Goal: Task Accomplishment & Management: Use online tool/utility

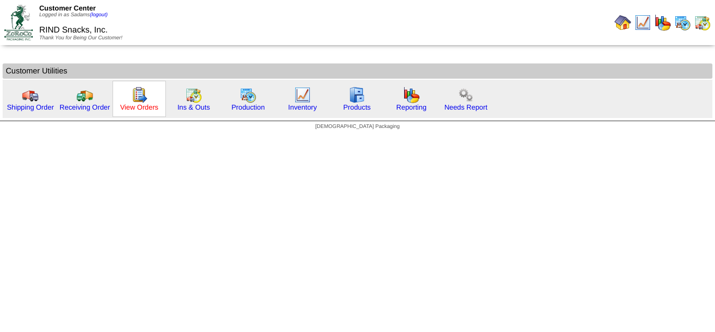
click at [142, 105] on link "View Orders" at bounding box center [139, 107] width 38 height 8
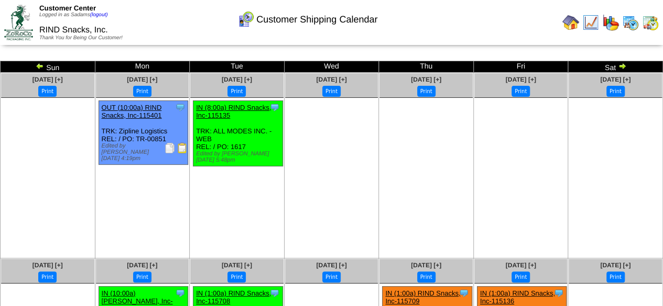
click at [624, 70] on link at bounding box center [620, 67] width 10 height 8
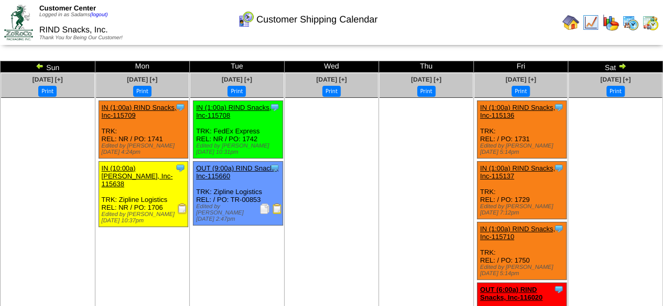
click at [575, 24] on img at bounding box center [570, 22] width 17 height 17
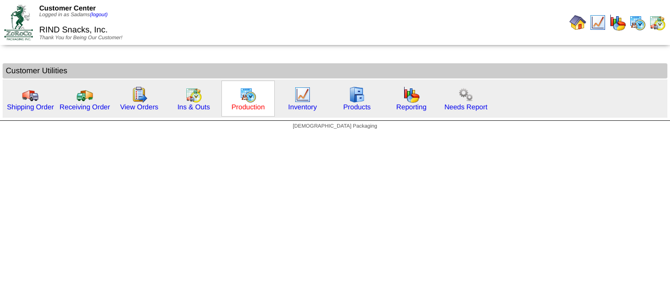
click at [239, 108] on link "Production" at bounding box center [248, 107] width 34 height 8
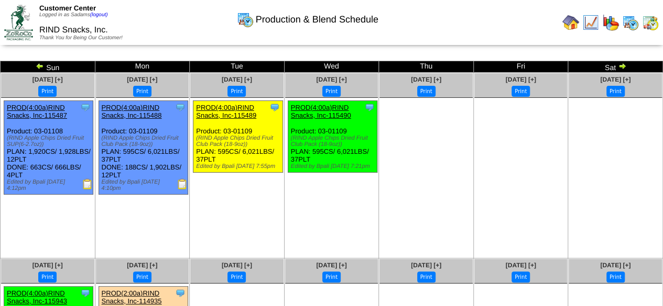
click at [623, 68] on img at bounding box center [621, 66] width 8 height 8
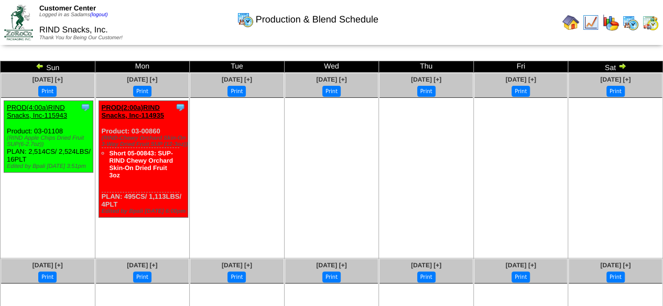
click at [574, 26] on img at bounding box center [570, 22] width 17 height 17
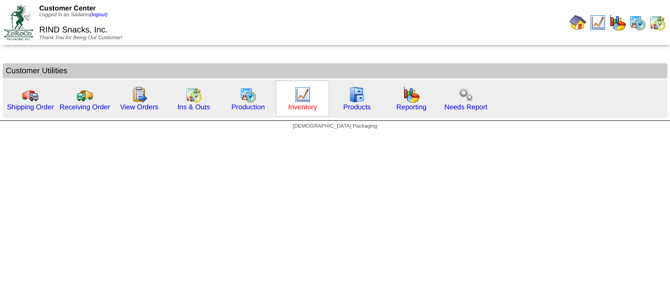
click at [296, 109] on link "Inventory" at bounding box center [303, 107] width 29 height 8
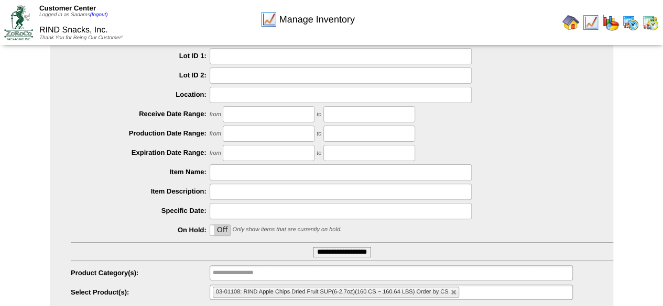
scroll to position [108, 0]
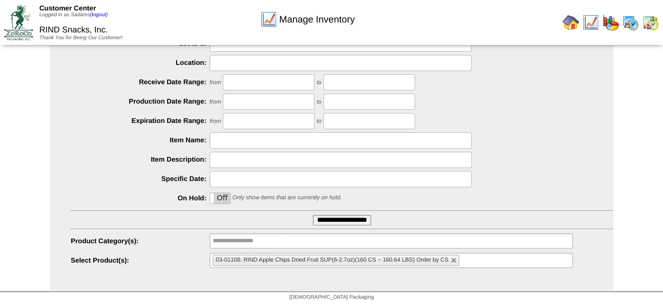
click at [358, 223] on input "**********" at bounding box center [342, 220] width 58 height 10
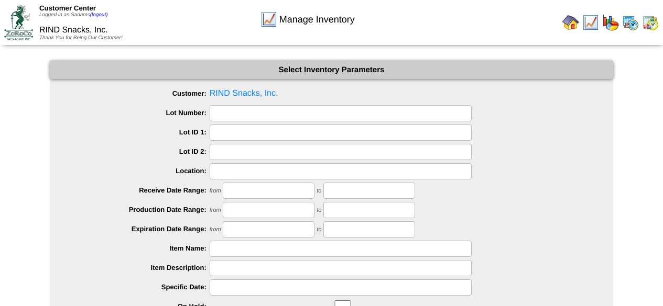
scroll to position [108, 0]
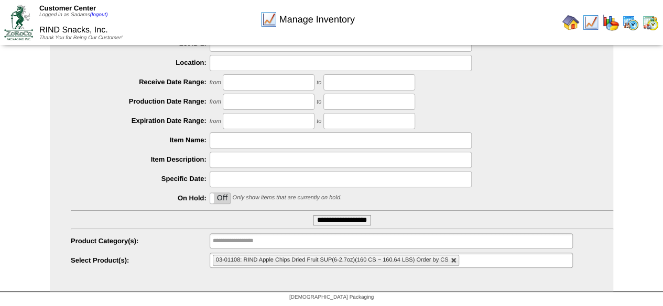
drag, startPoint x: 454, startPoint y: 259, endPoint x: 356, endPoint y: 231, distance: 101.4
click at [453, 259] on link at bounding box center [453, 261] width 6 height 6
type input "**********"
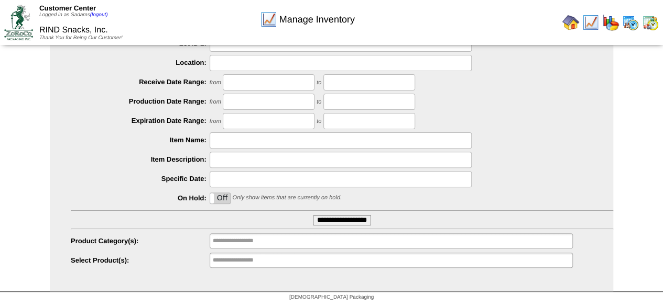
click at [331, 219] on input "**********" at bounding box center [342, 220] width 58 height 10
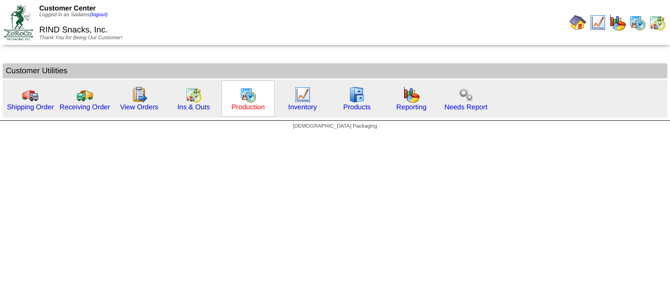
click at [239, 109] on link "Production" at bounding box center [248, 107] width 34 height 8
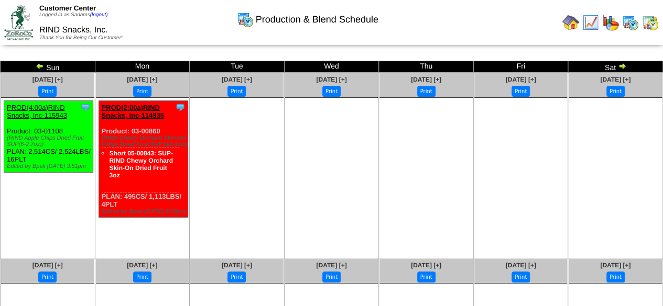
click at [38, 67] on img at bounding box center [40, 66] width 8 height 8
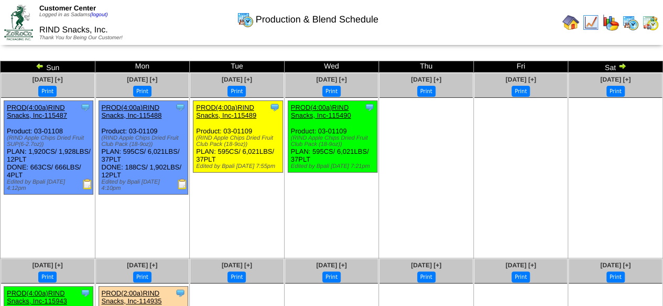
drag, startPoint x: 182, startPoint y: 185, endPoint x: 115, endPoint y: 141, distance: 79.9
click at [182, 185] on img at bounding box center [182, 184] width 10 height 10
